Goal: Information Seeking & Learning: Learn about a topic

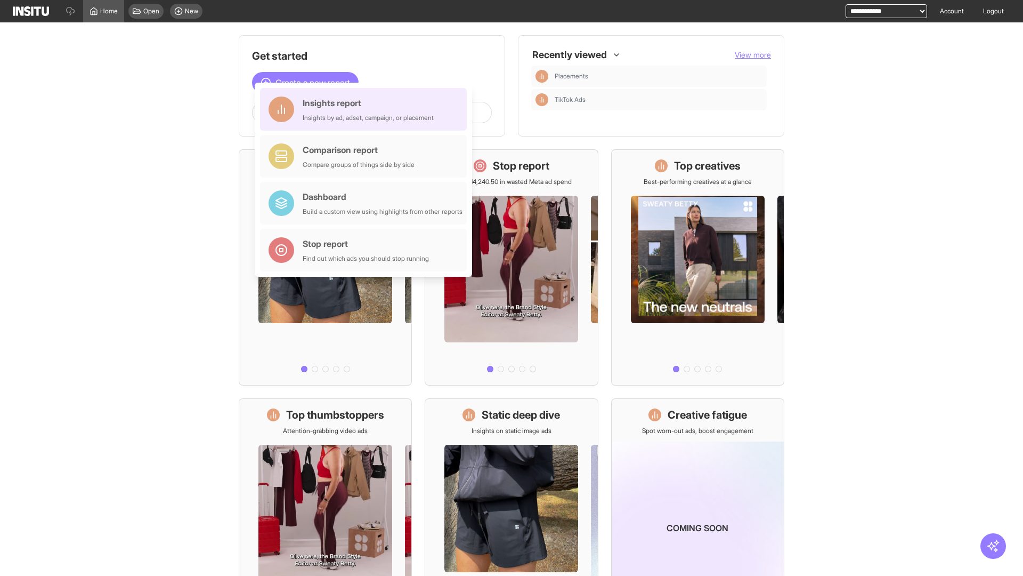
click at [366, 109] on div "Insights report Insights by ad, adset, campaign, or placement" at bounding box center [368, 109] width 131 height 26
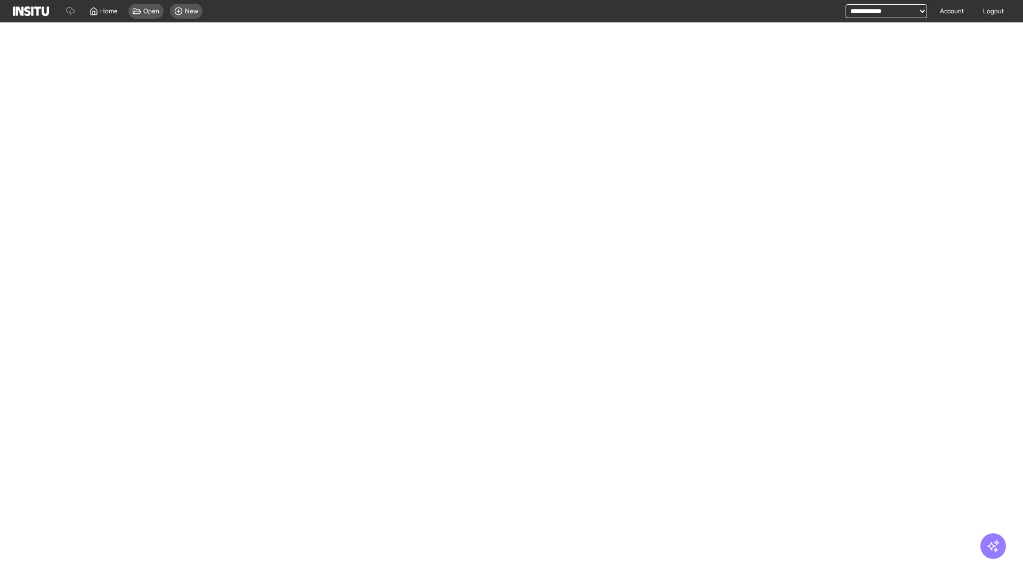
select select "**"
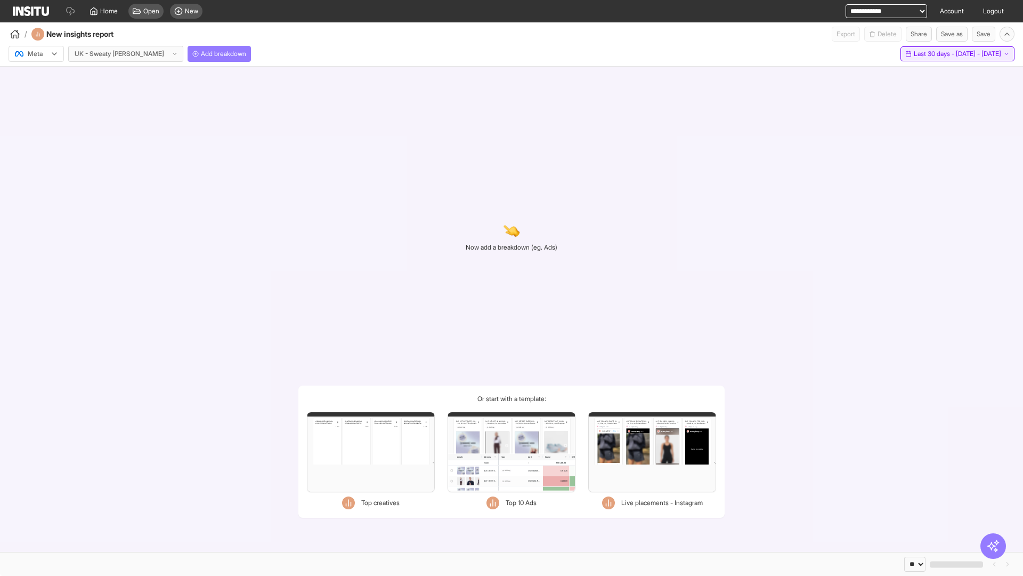
click at [934, 54] on span "Last 30 days - [DATE] - [DATE]" at bounding box center [957, 54] width 87 height 9
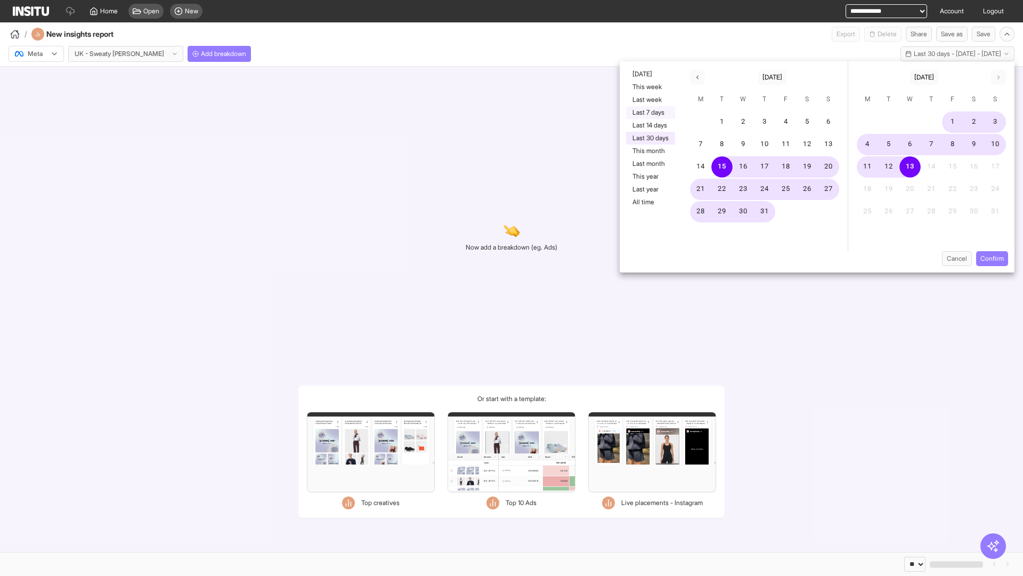
click at [650, 112] on button "Last 7 days" at bounding box center [650, 112] width 49 height 13
